Goal: Complete application form

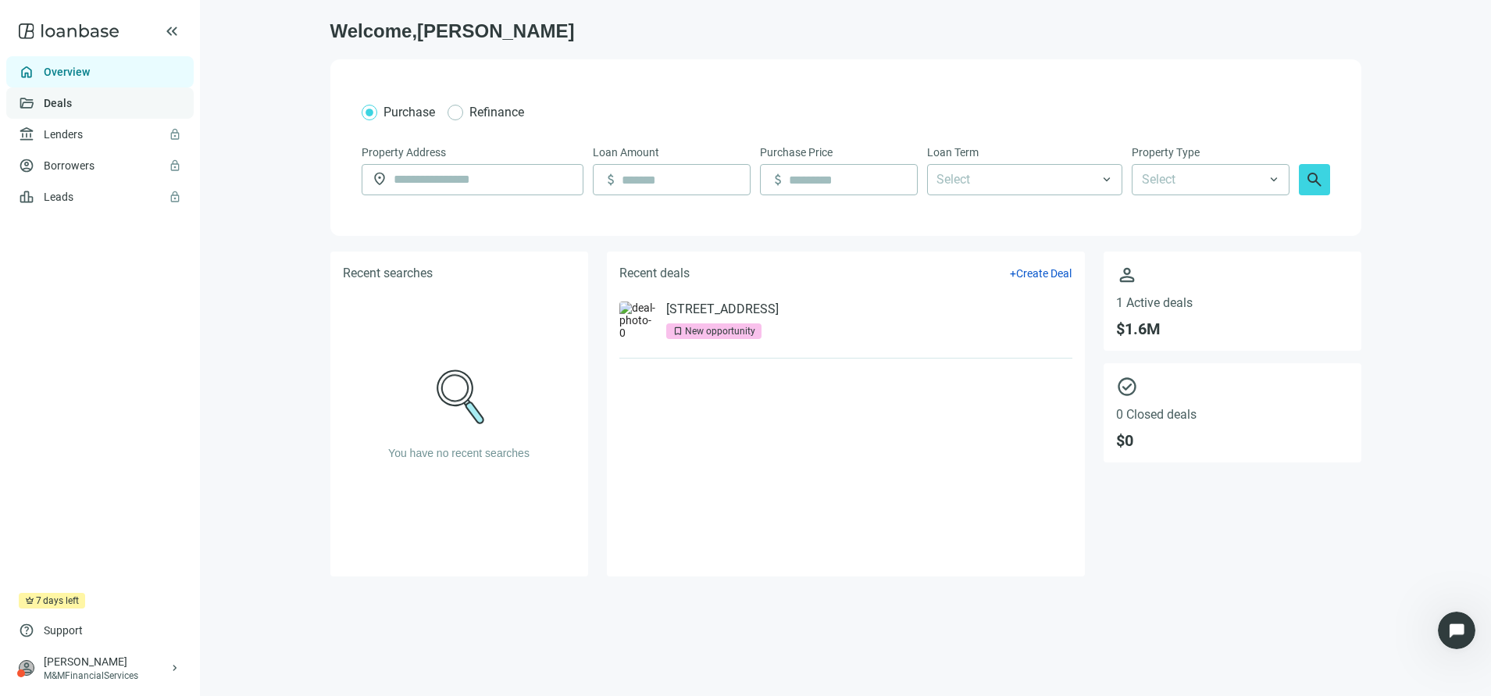
click at [72, 109] on link "Deals" at bounding box center [58, 103] width 28 height 12
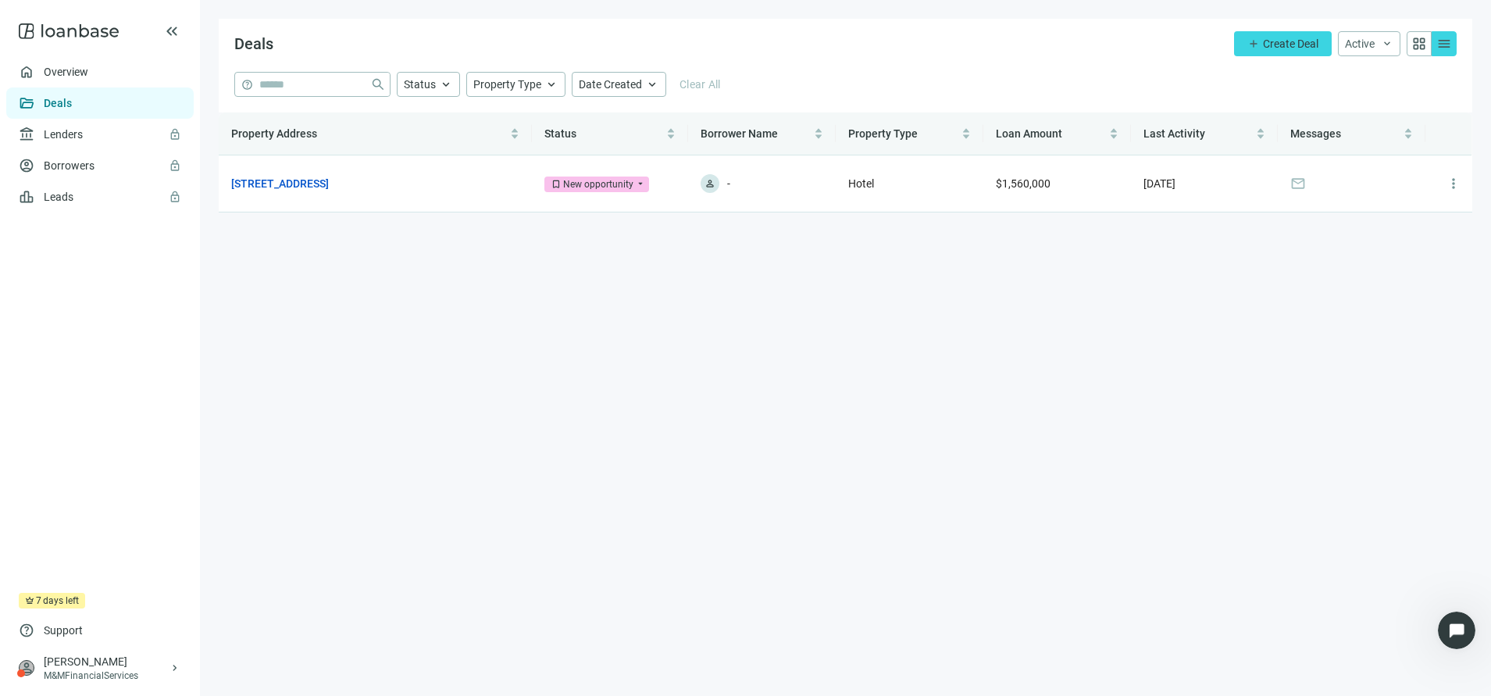
click at [72, 109] on link "Deals" at bounding box center [58, 103] width 28 height 12
click at [329, 179] on link "[STREET_ADDRESS]" at bounding box center [280, 183] width 98 height 17
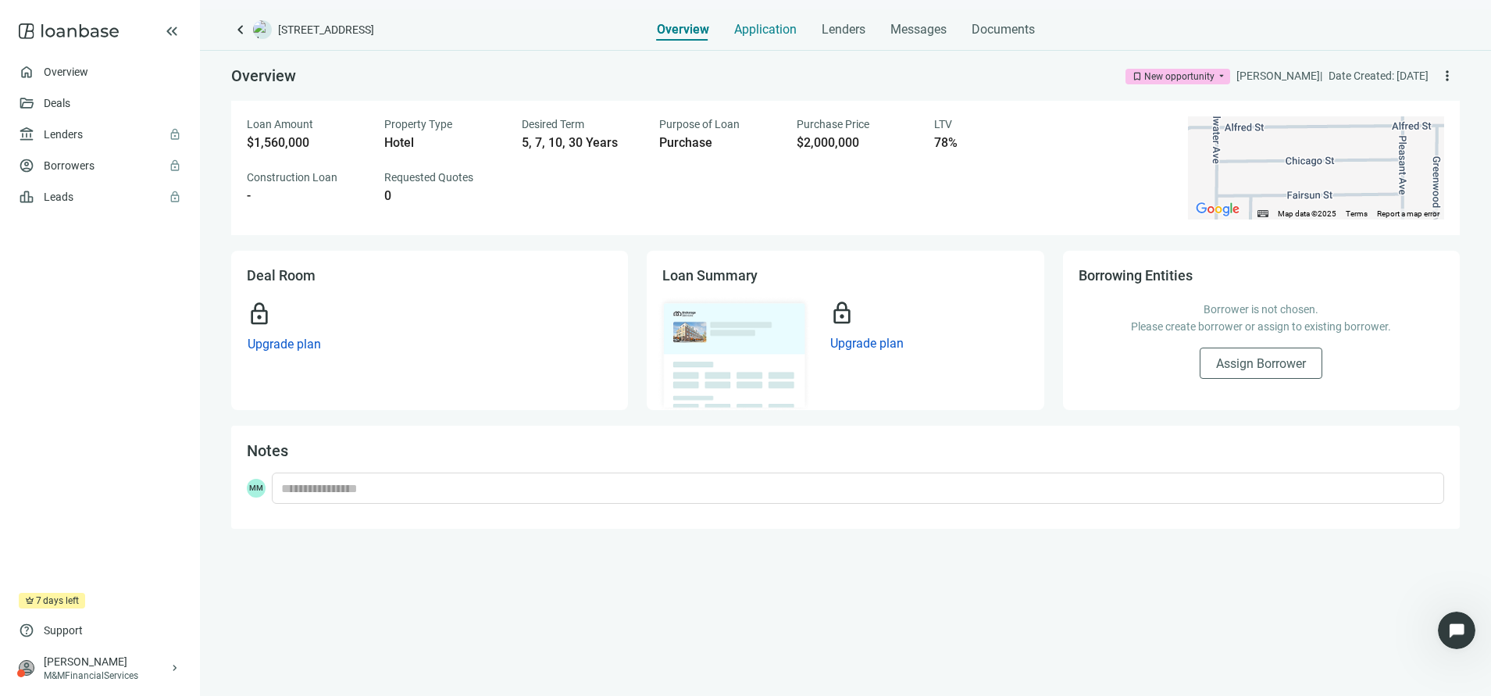
click at [766, 39] on div "Application" at bounding box center [765, 24] width 62 height 31
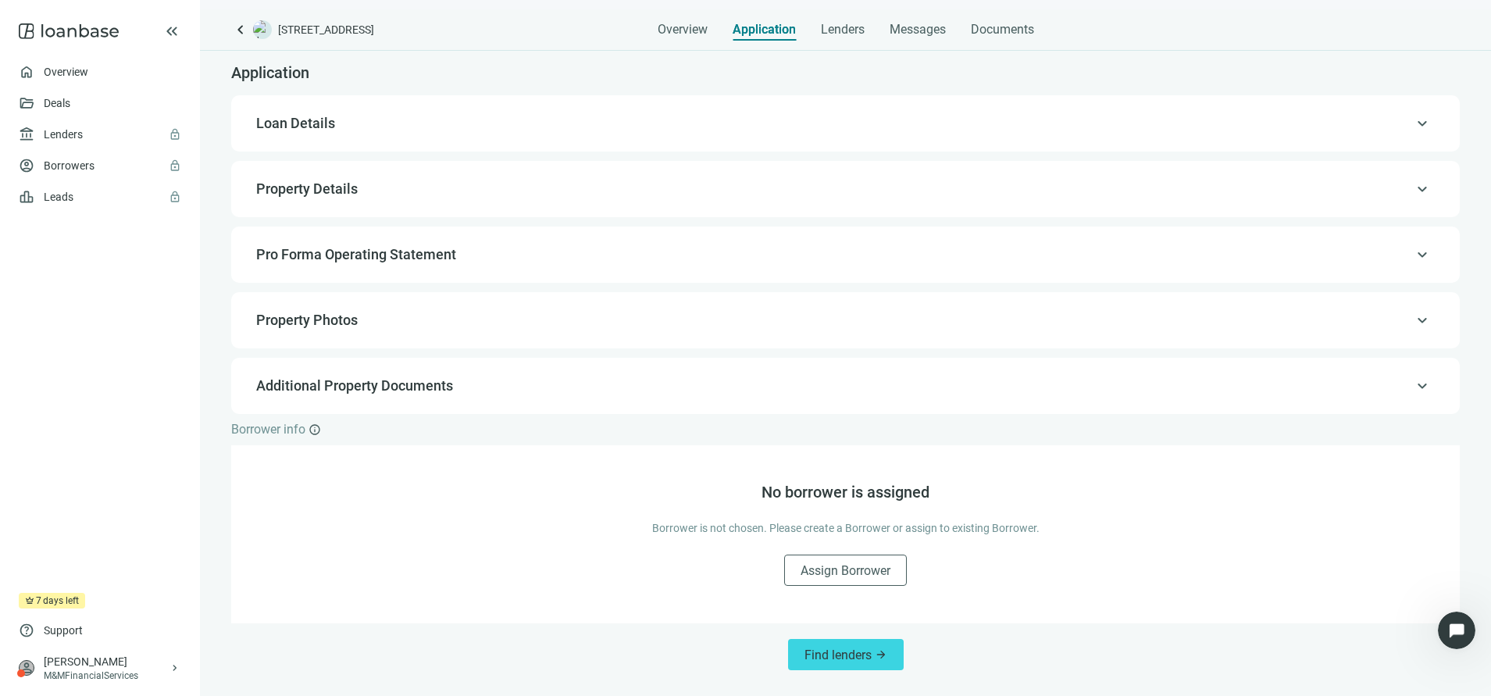
click at [1222, 142] on div "keyboard_arrow_up Loan Details" at bounding box center [845, 123] width 1229 height 56
click at [1431, 123] on span "keyboard_arrow_up" at bounding box center [1422, 123] width 19 height 0
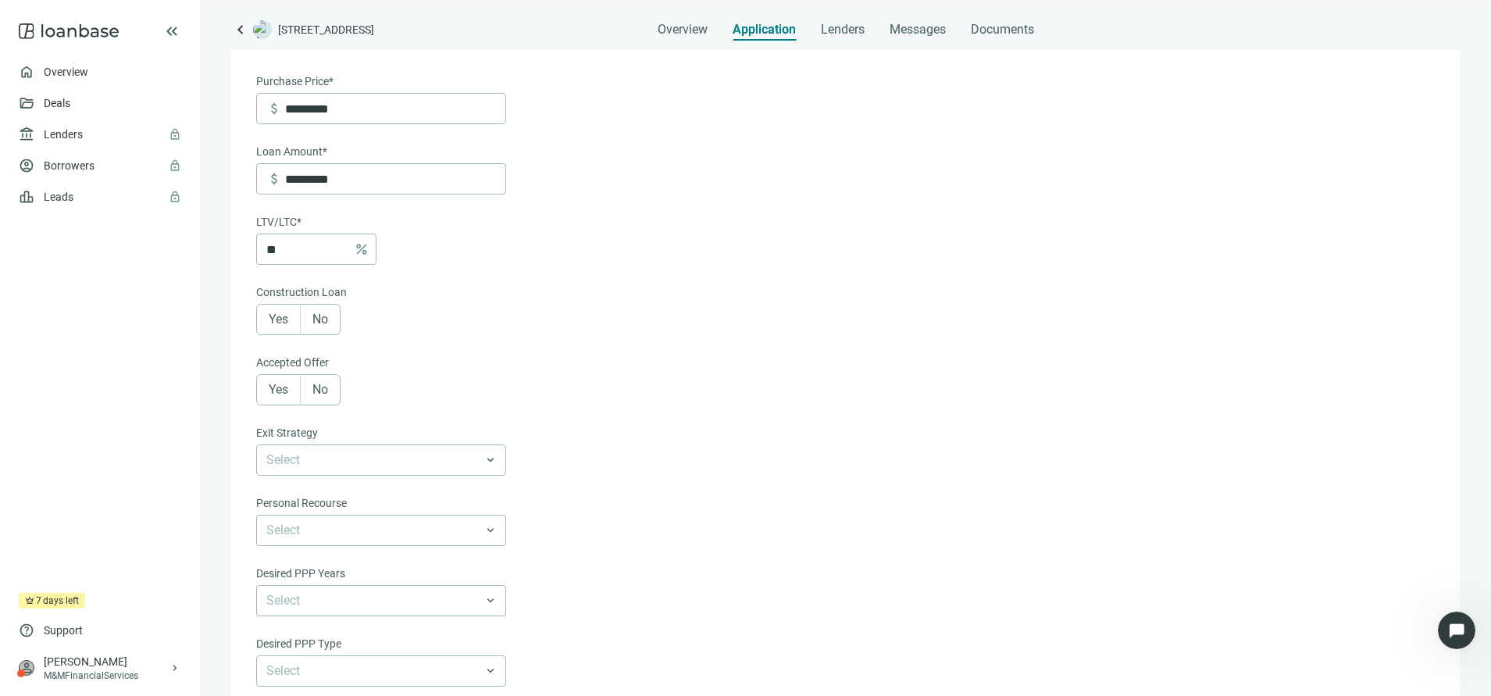
scroll to position [262, 0]
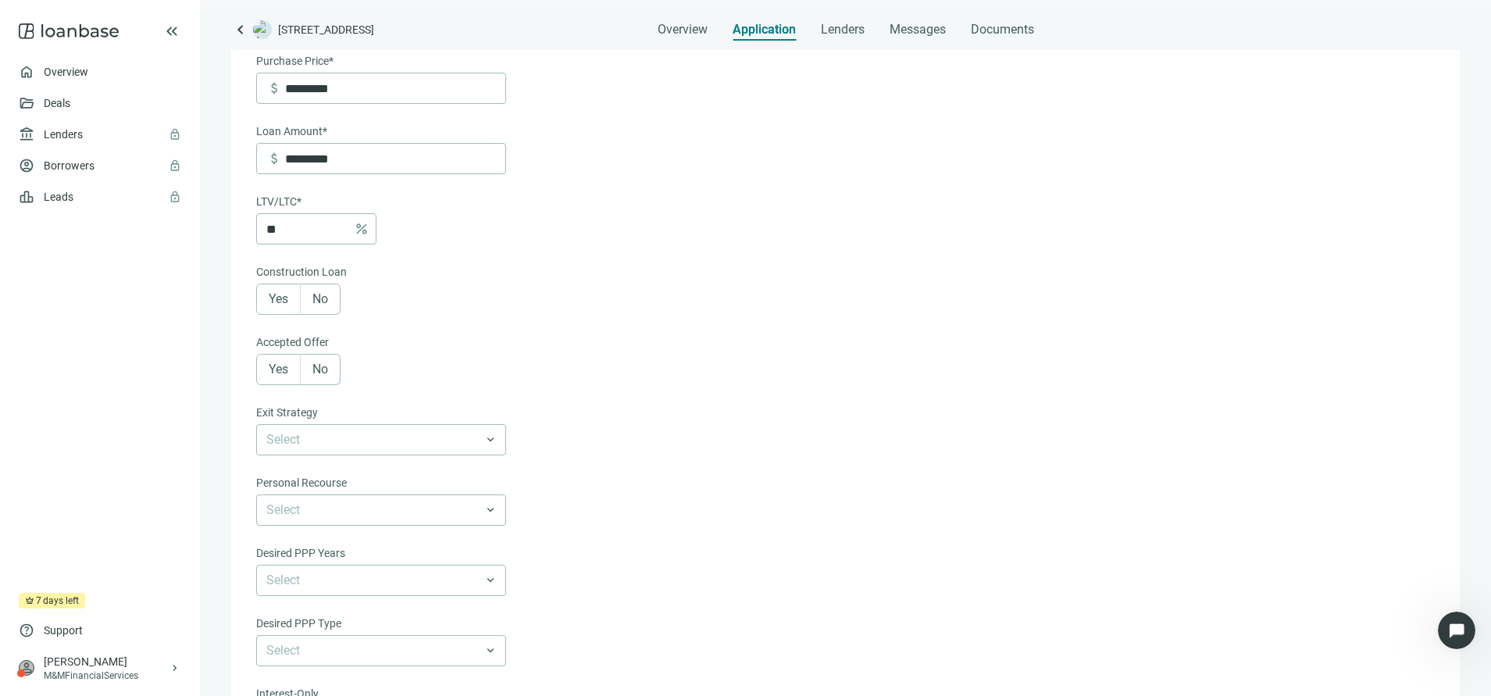
click at [298, 294] on label "Yes" at bounding box center [278, 299] width 45 height 31
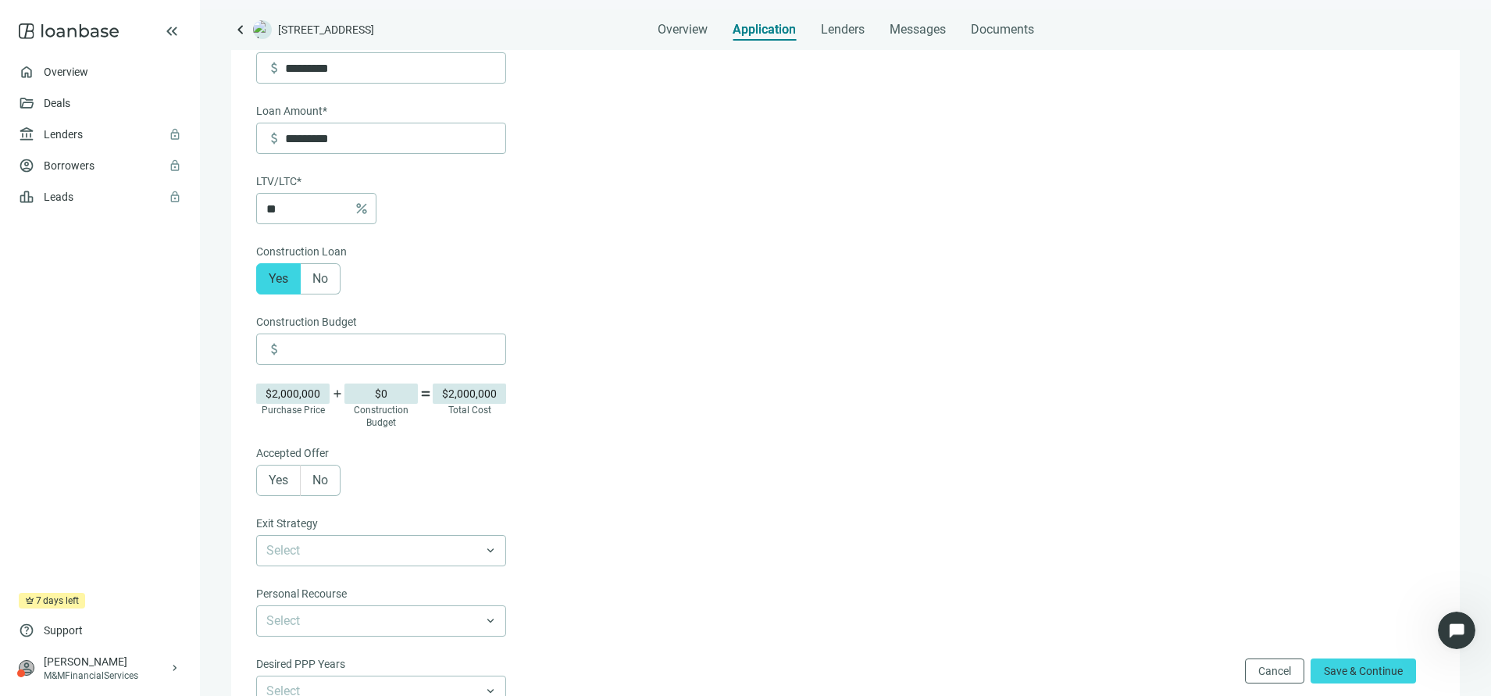
scroll to position [286, 0]
click at [284, 268] on span "Yes" at bounding box center [279, 274] width 20 height 15
click at [464, 267] on div "Yes No" at bounding box center [381, 274] width 250 height 31
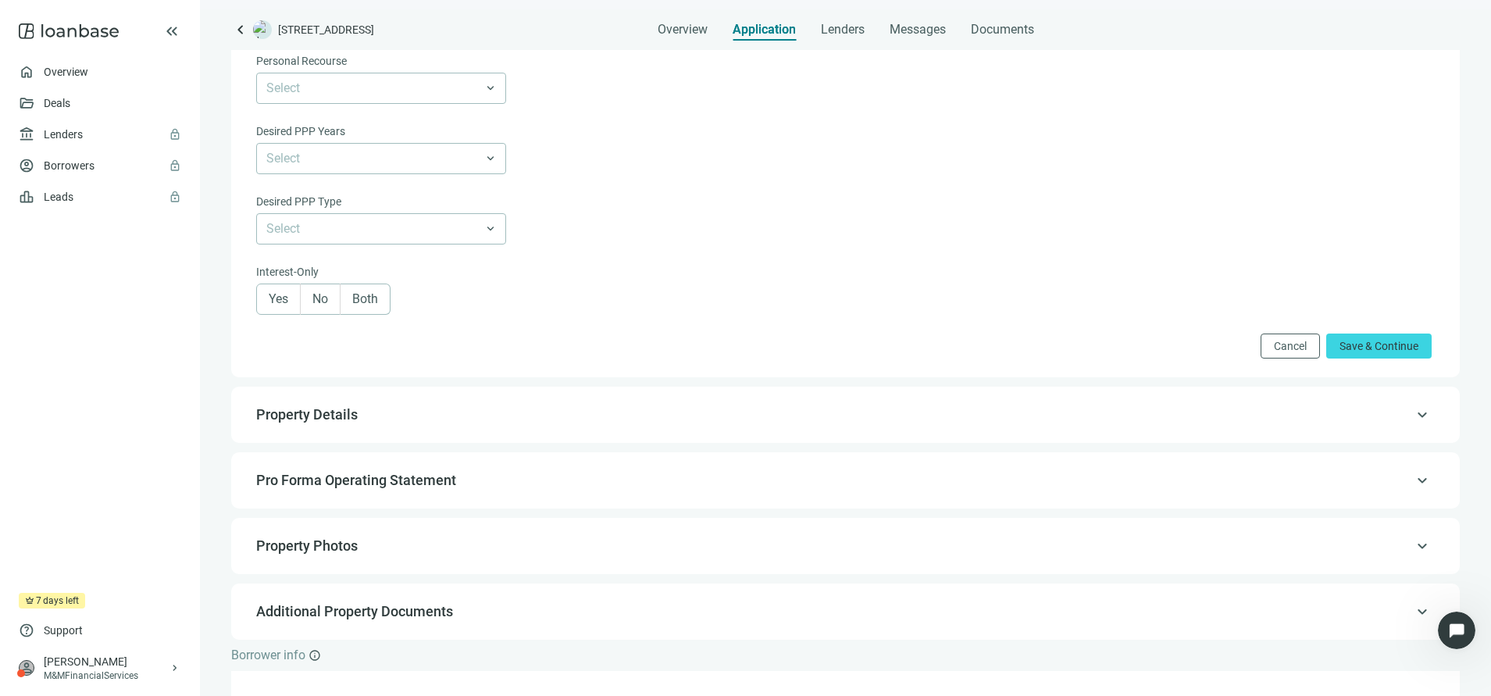
scroll to position [865, 0]
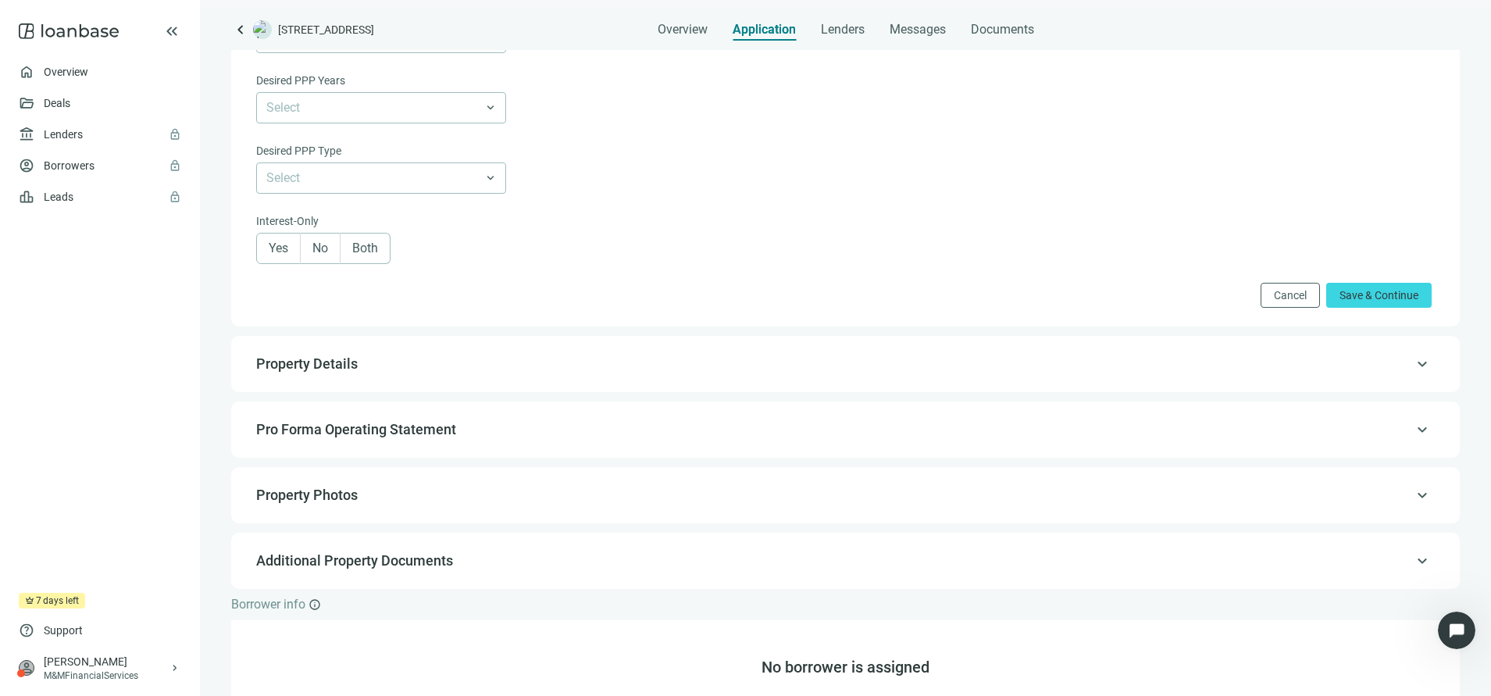
click at [812, 380] on div "keyboard_arrow_up Property Details" at bounding box center [845, 363] width 1197 height 37
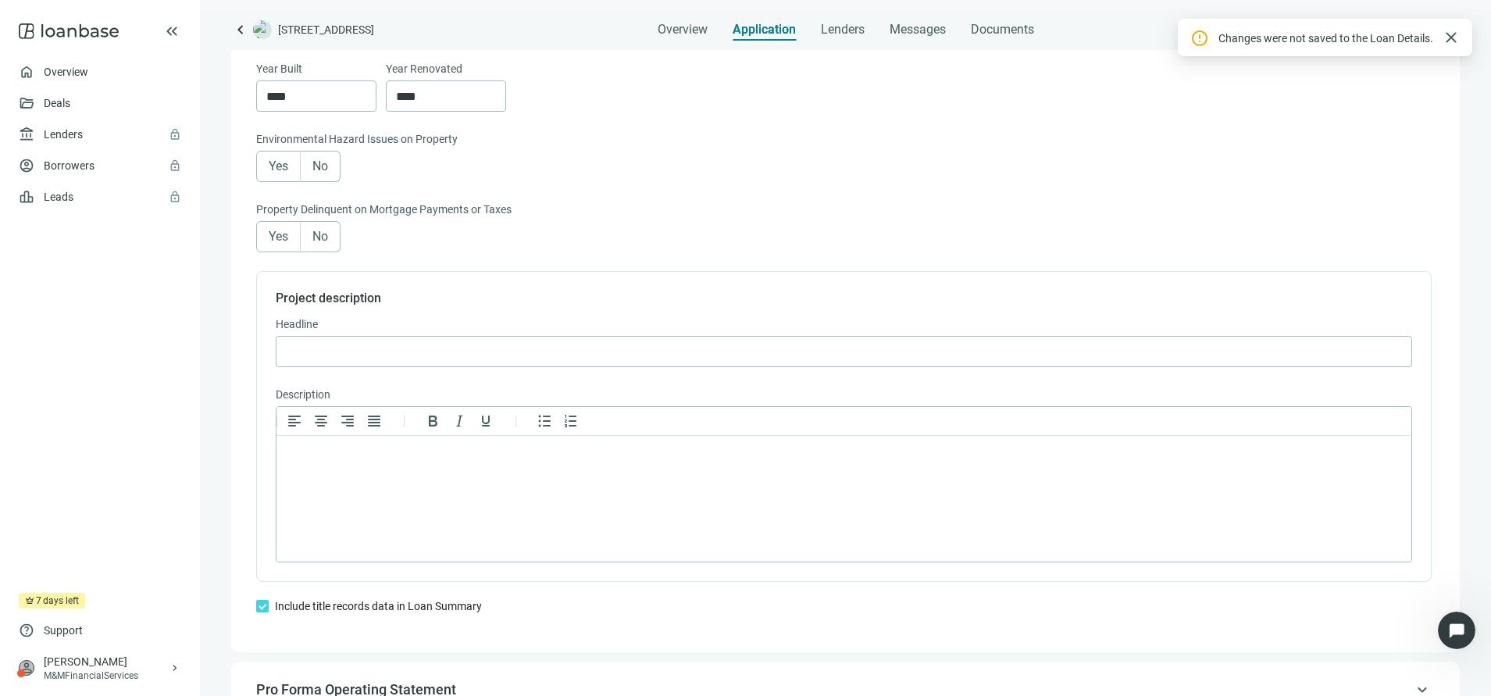
scroll to position [1126, 0]
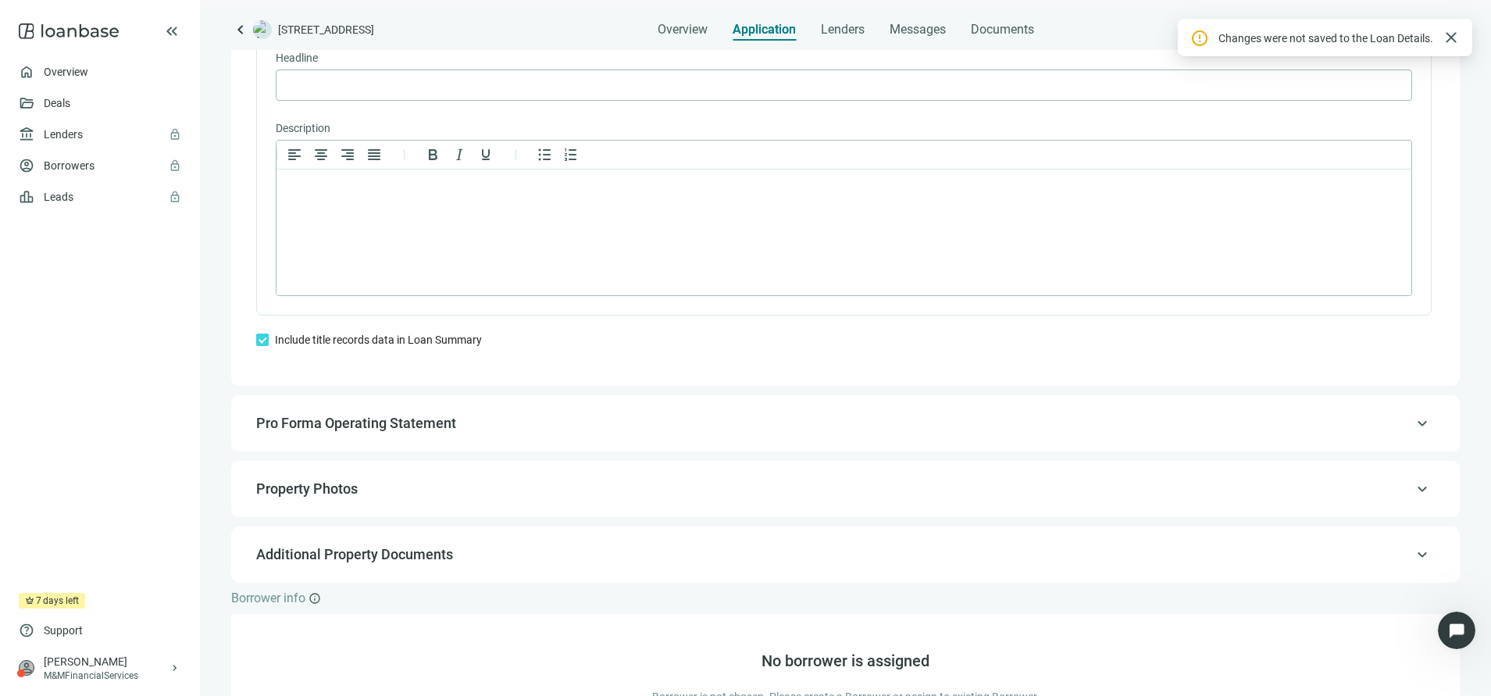
click at [486, 426] on span "Pro Forma Operating Statement" at bounding box center [843, 423] width 1175 height 19
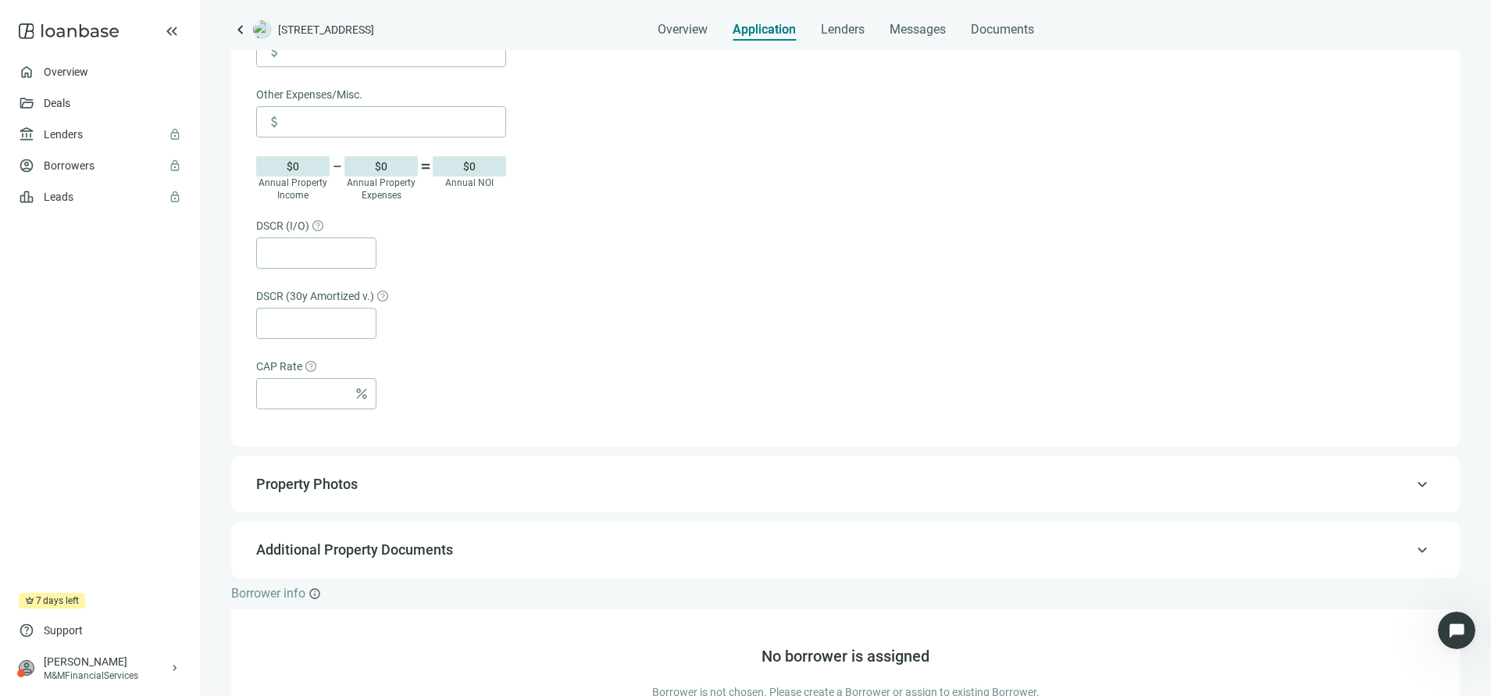
scroll to position [839, 0]
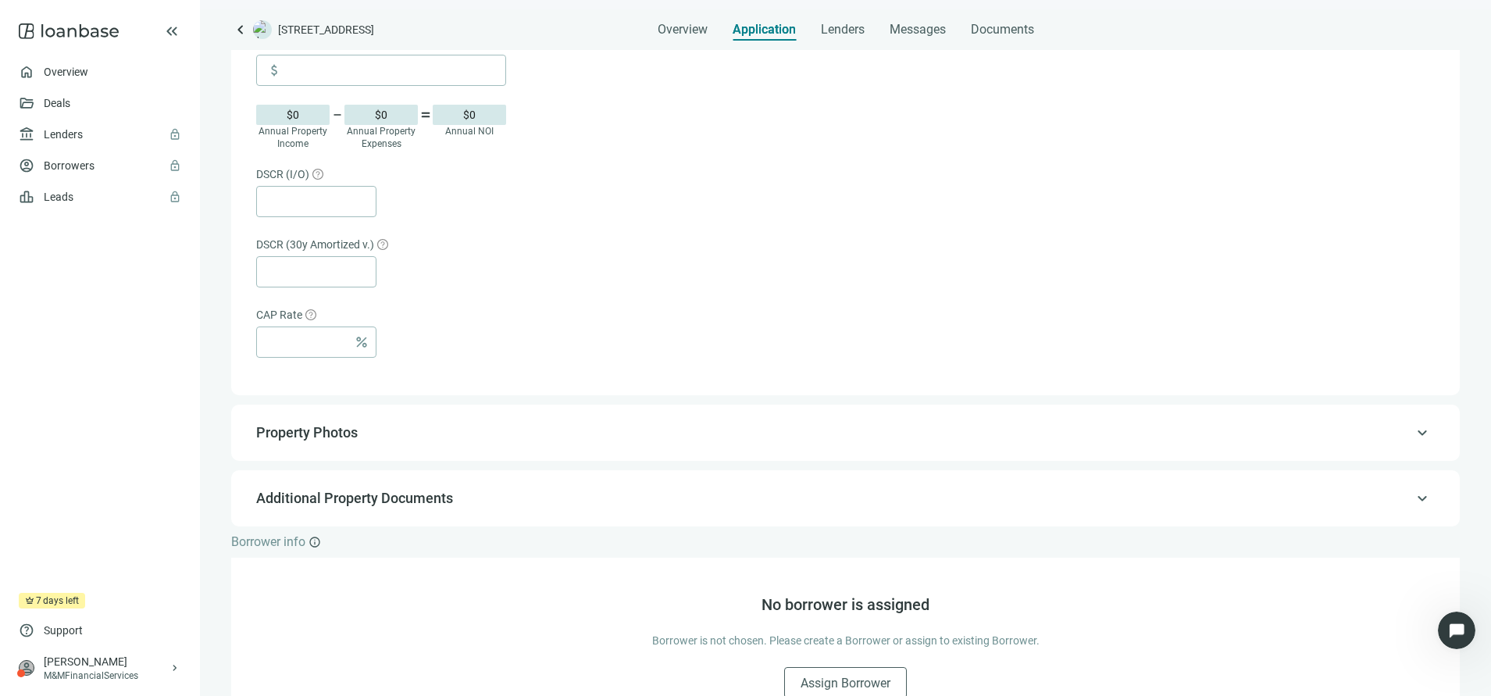
click at [568, 431] on span "Property Photos" at bounding box center [843, 432] width 1175 height 19
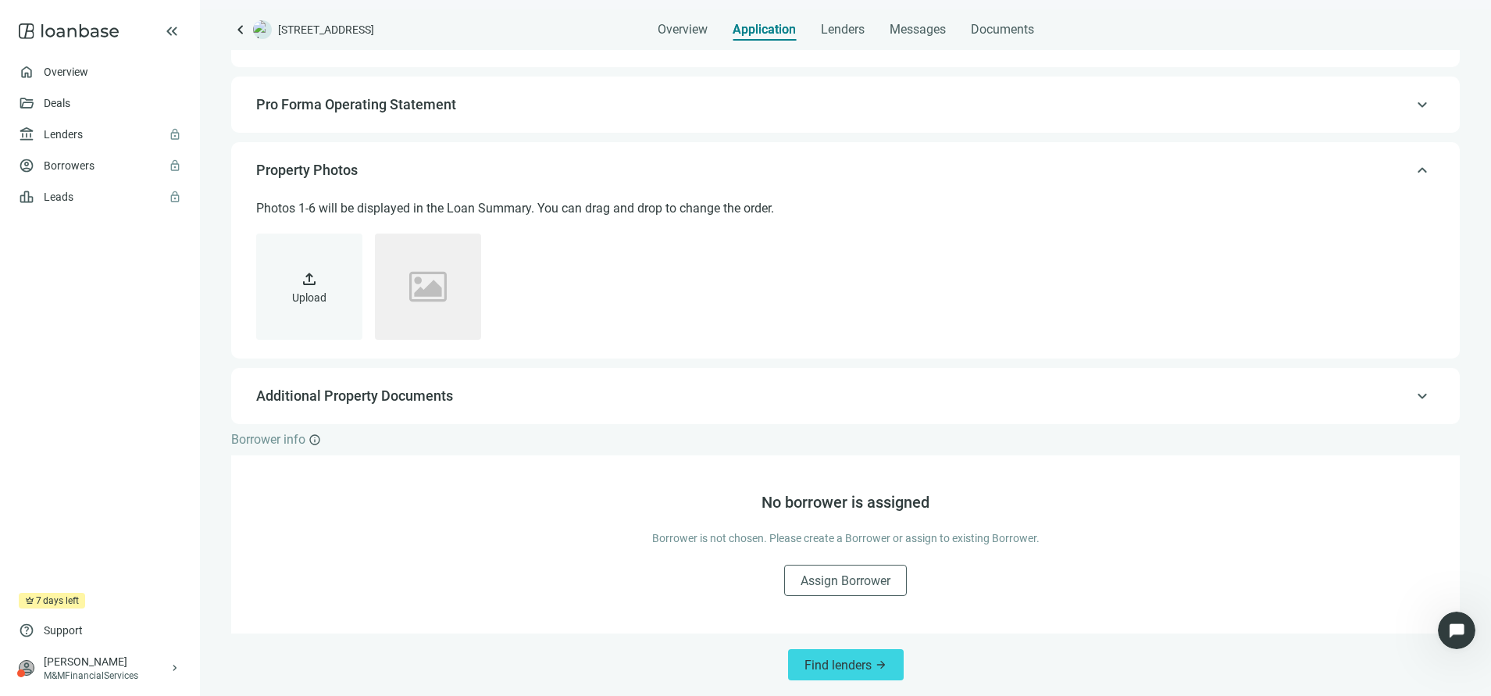
scroll to position [150, 0]
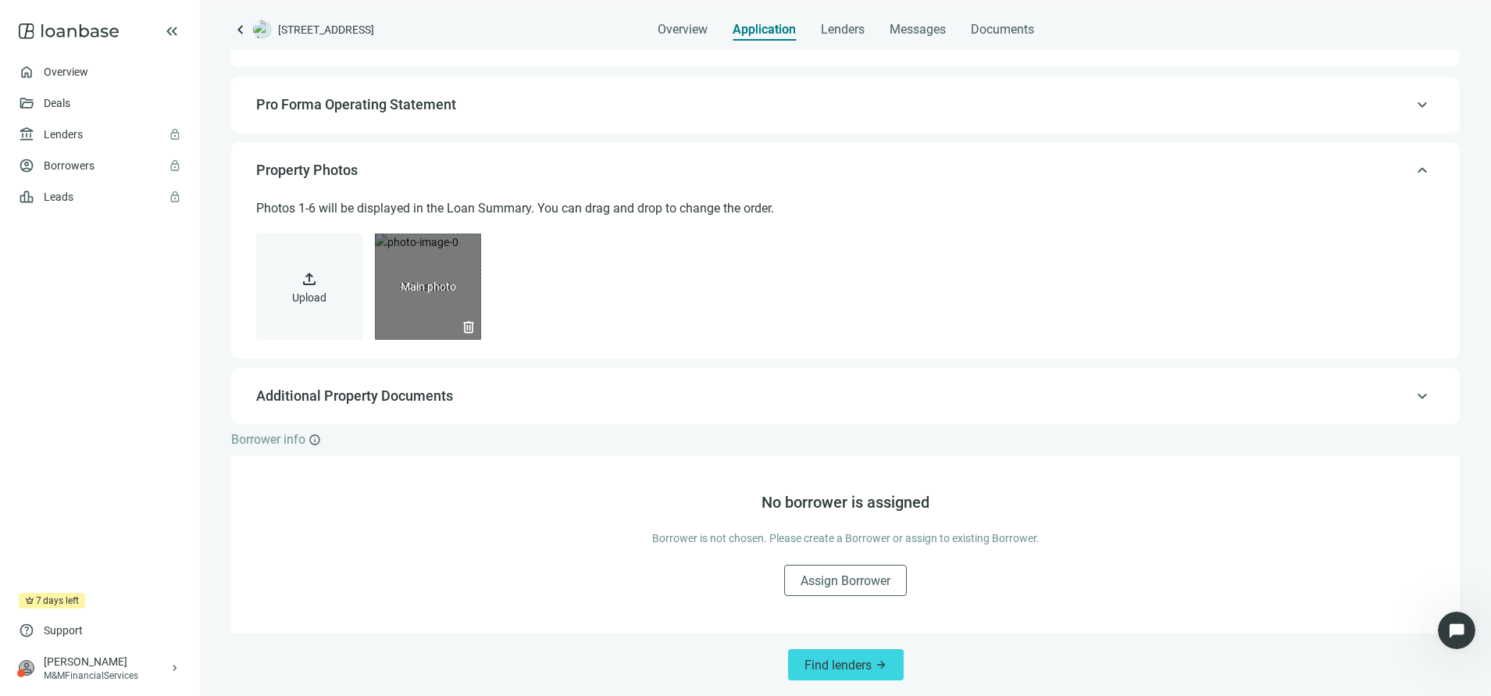
click at [422, 276] on div "delete" at bounding box center [428, 287] width 106 height 106
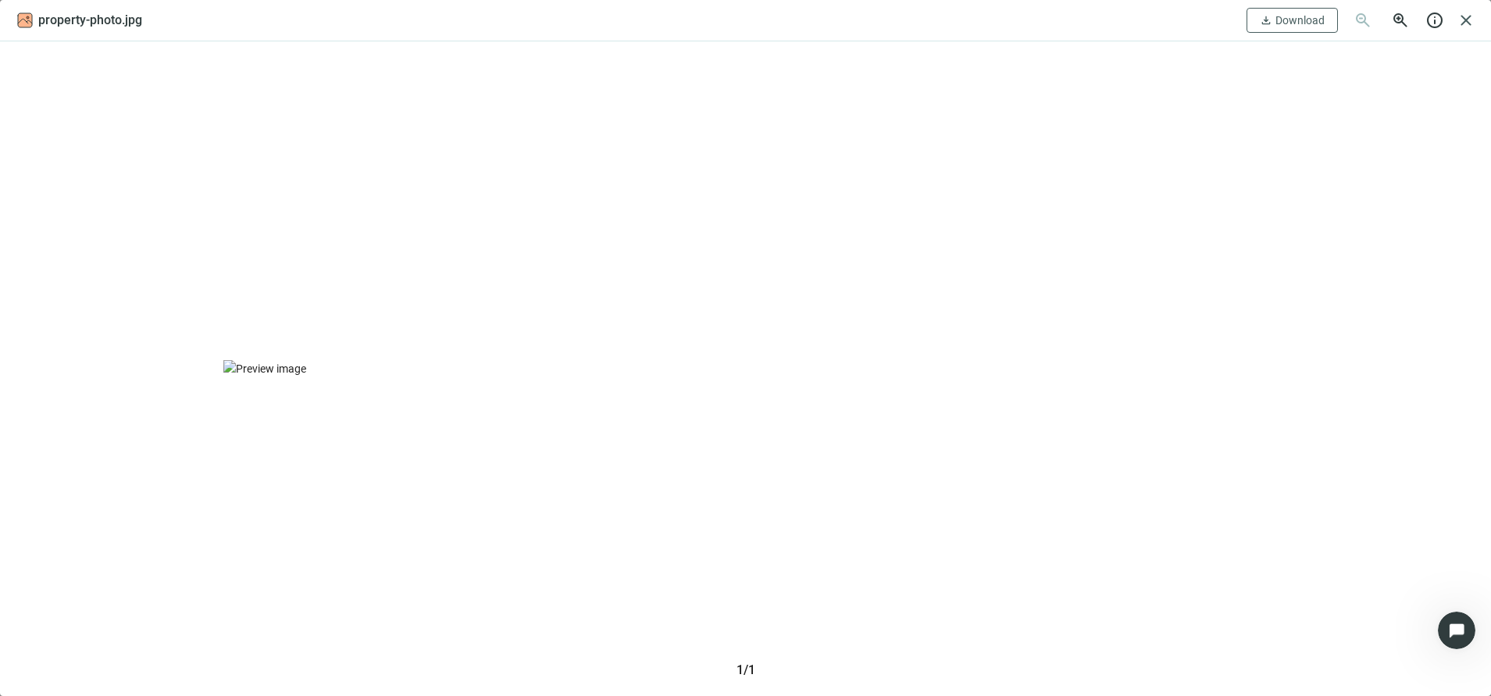
click at [1463, 23] on span "close" at bounding box center [1466, 20] width 19 height 19
